Goal: Transaction & Acquisition: Purchase product/service

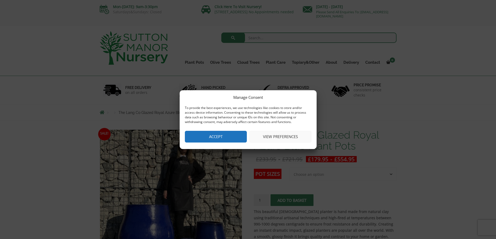
click at [276, 140] on button "View preferences" at bounding box center [280, 137] width 62 height 12
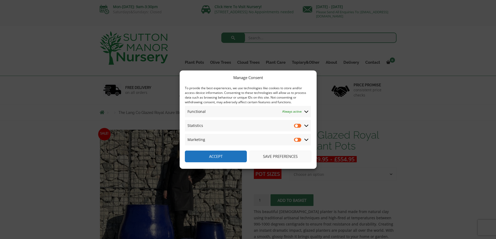
drag, startPoint x: 269, startPoint y: 157, endPoint x: 292, endPoint y: 148, distance: 25.6
click at [269, 157] on button "Save preferences" at bounding box center [280, 157] width 62 height 12
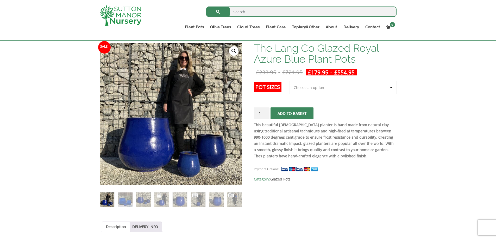
scroll to position [78, 0]
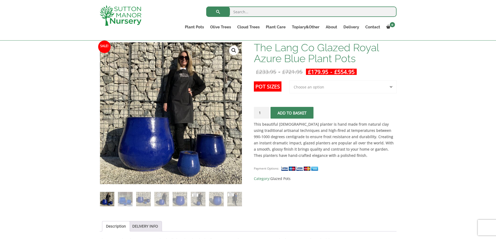
click at [344, 89] on select "Choose an option 3rd to Largest Pot In The Picture 2nd to Largest Pot In The Pi…" at bounding box center [342, 86] width 107 height 13
click at [290, 80] on select "Choose an option 3rd to Largest Pot In The Picture 2nd to Largest Pot In The Pi…" at bounding box center [342, 86] width 107 height 13
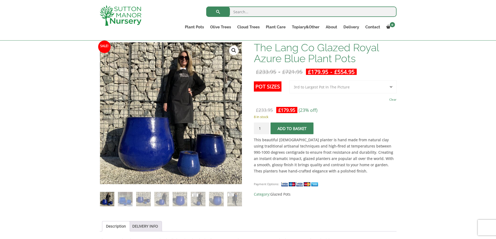
click at [352, 87] on select "Choose an option 3rd to Largest Pot In The Picture 2nd to Largest Pot In The Pi…" at bounding box center [342, 86] width 107 height 13
select select "Largest pot In The Picture"
click at [290, 80] on select "Choose an option 3rd to Largest Pot In The Picture 2nd to Largest Pot In The Pi…" at bounding box center [342, 86] width 107 height 13
click at [128, 200] on img at bounding box center [125, 199] width 14 height 14
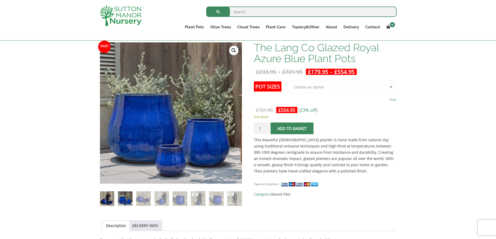
click at [107, 200] on img at bounding box center [107, 199] width 14 height 14
